Goal: Transaction & Acquisition: Book appointment/travel/reservation

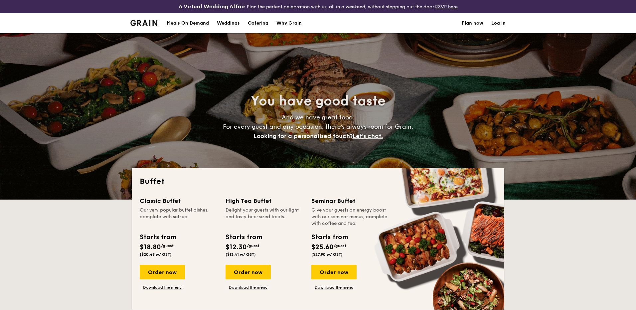
select select
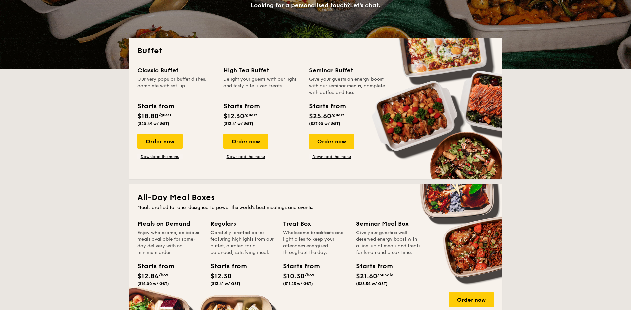
scroll to position [133, 0]
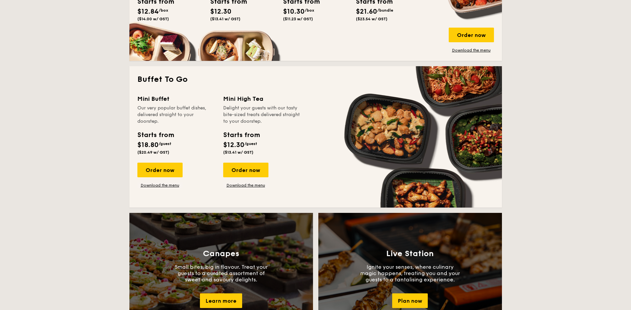
scroll to position [333, 0]
